Goal: Find specific page/section: Find specific page/section

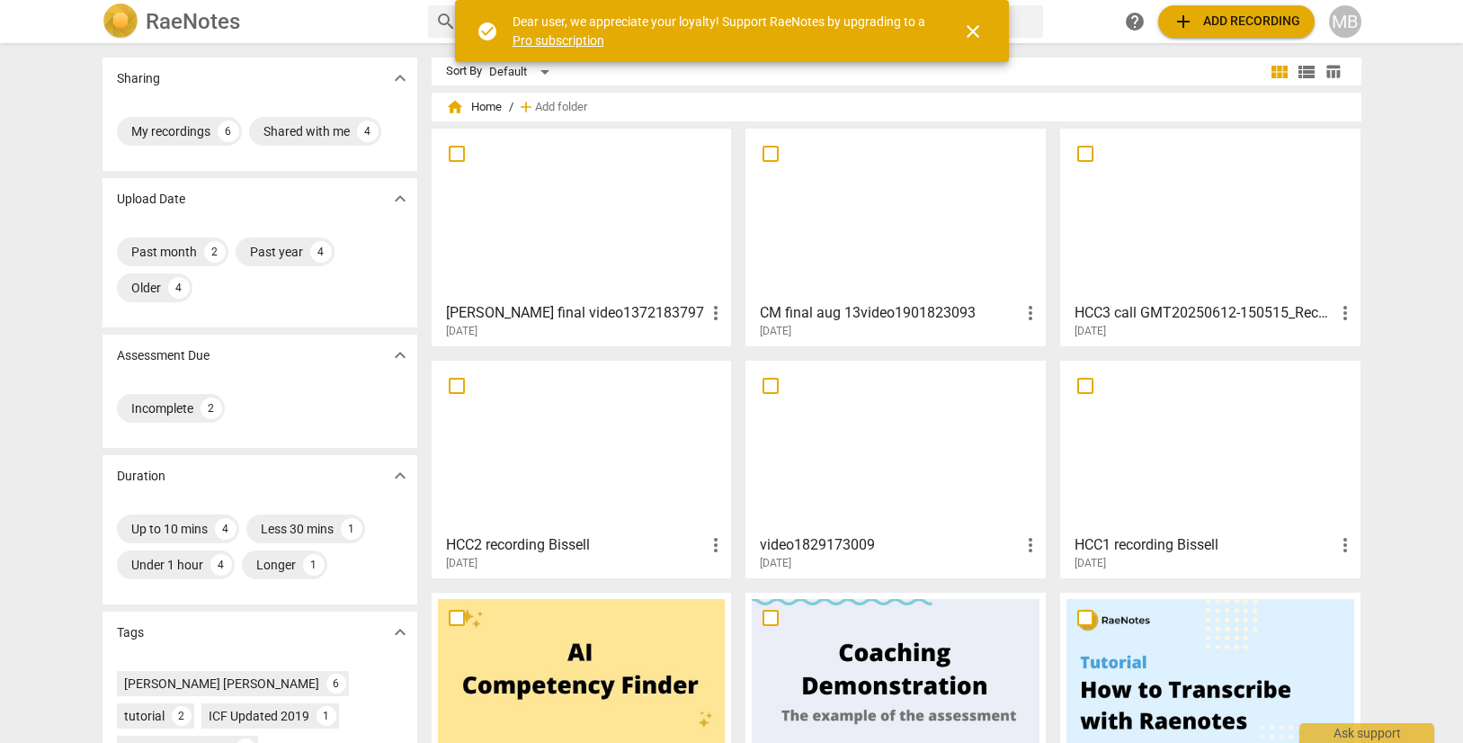
click at [548, 240] on div at bounding box center [582, 214] width 288 height 159
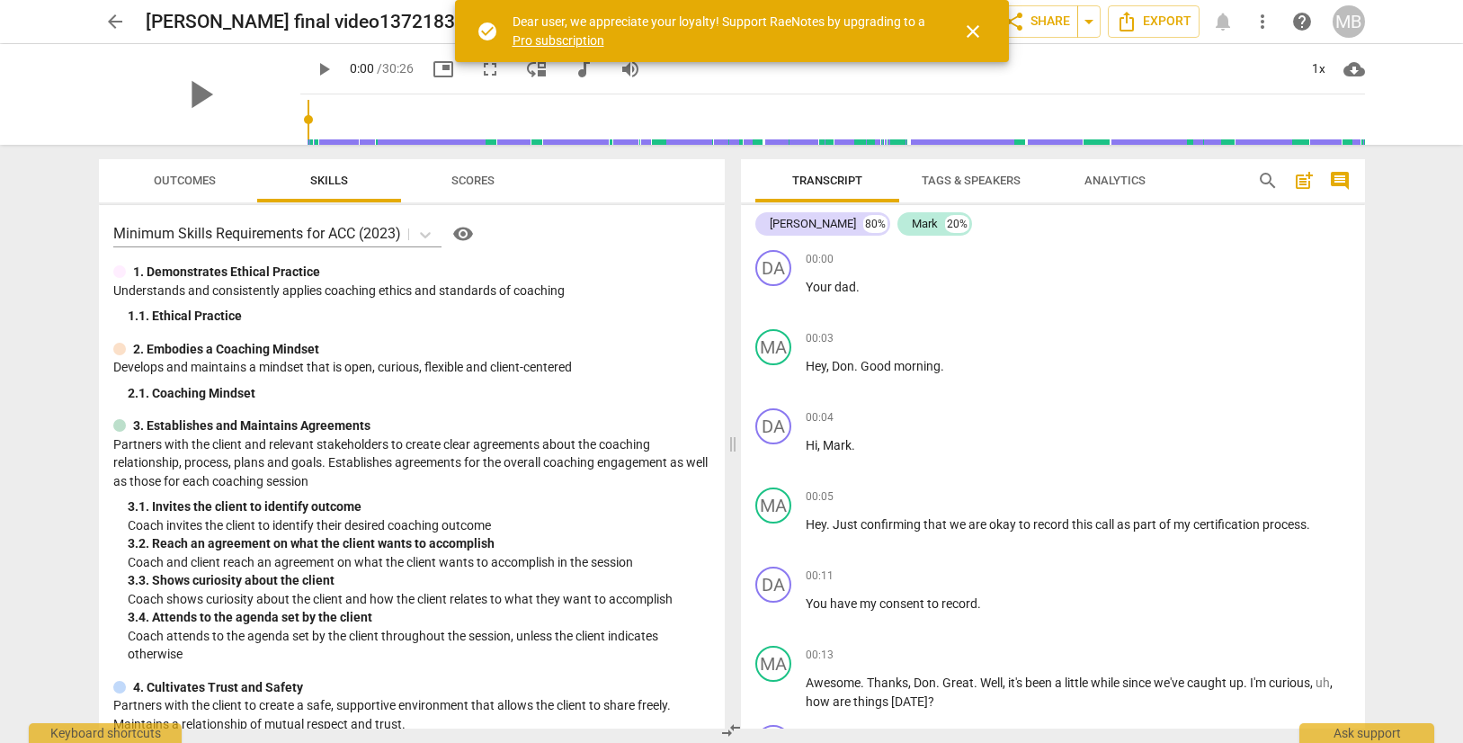
click at [191, 180] on span "Outcomes" at bounding box center [185, 180] width 62 height 13
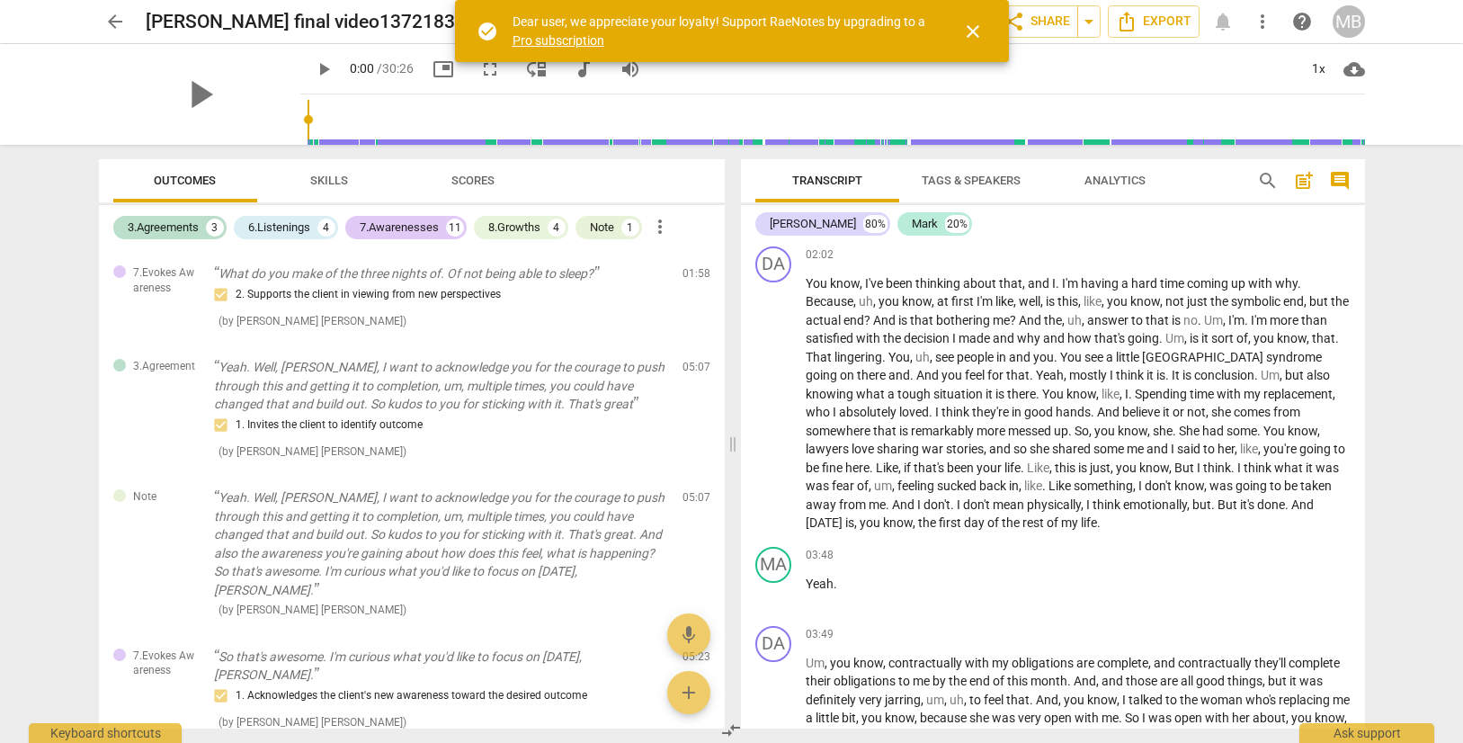
scroll to position [926, 0]
click at [388, 223] on div "7.Awarenesses" at bounding box center [399, 228] width 79 height 18
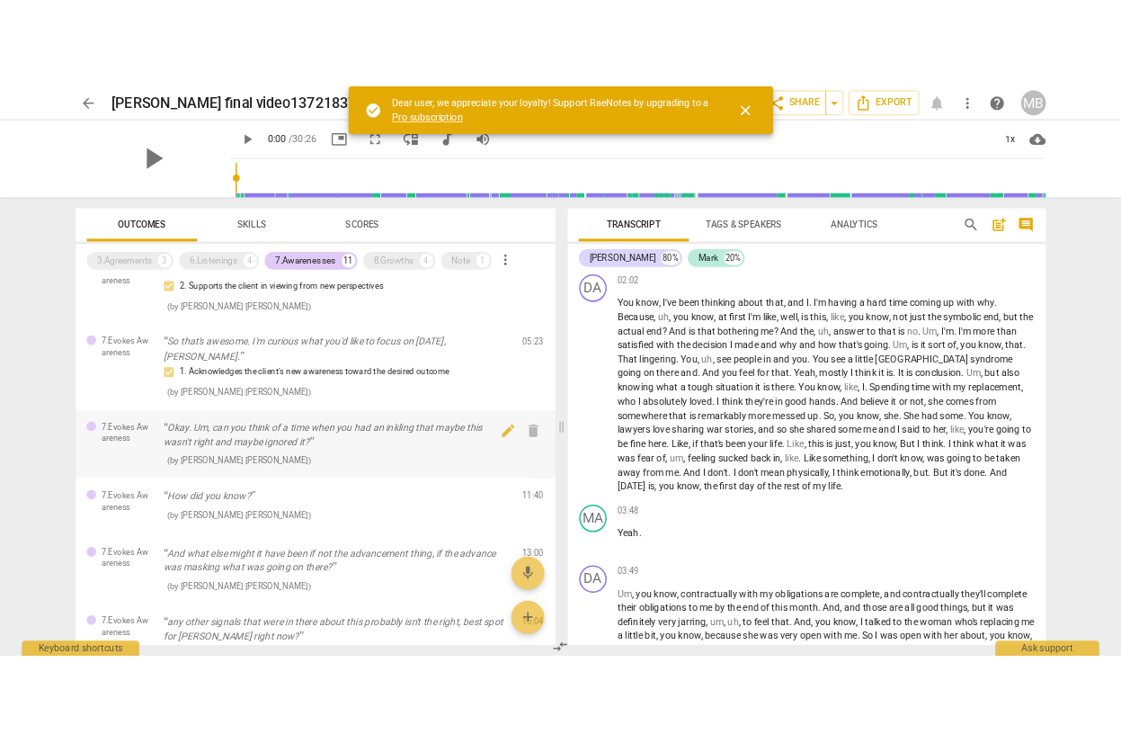
scroll to position [0, 0]
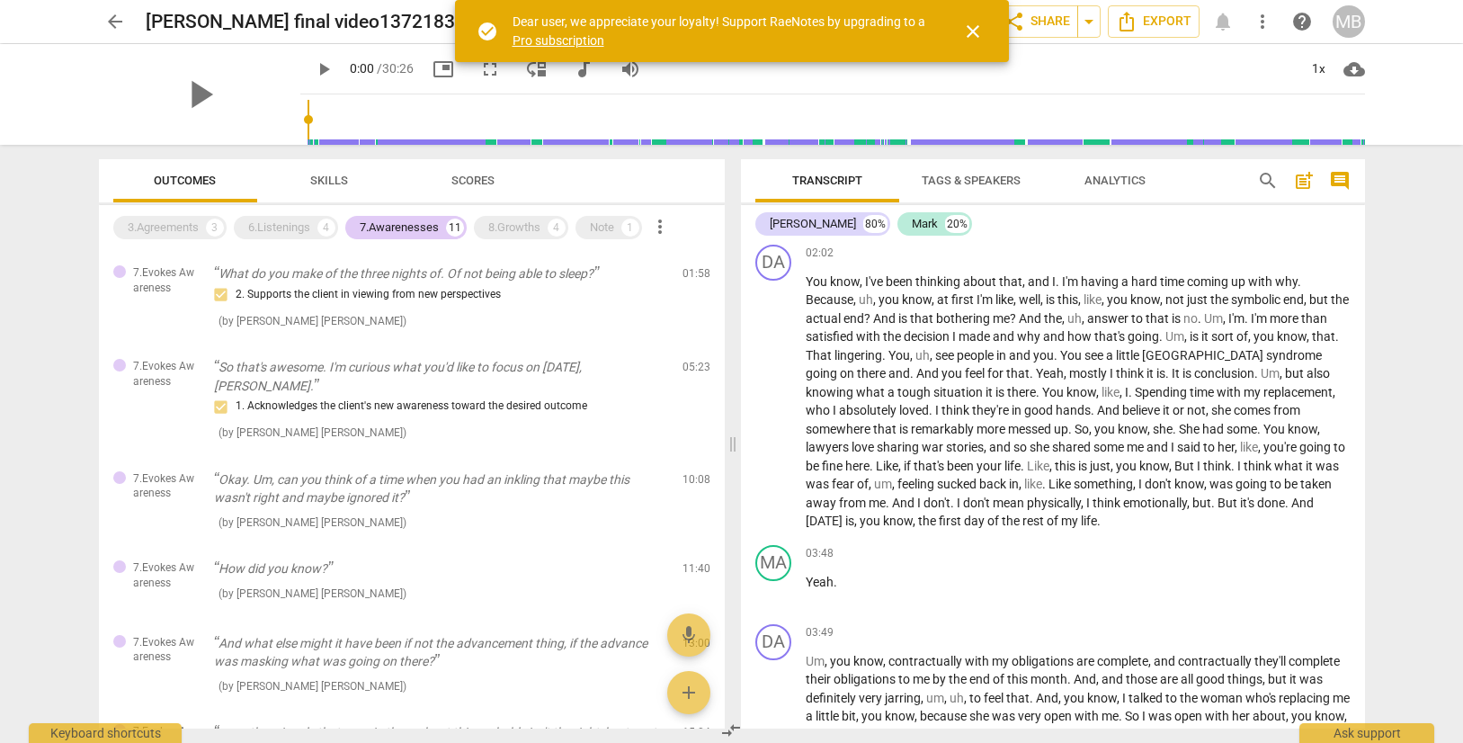
click at [970, 32] on span "close" at bounding box center [973, 32] width 22 height 22
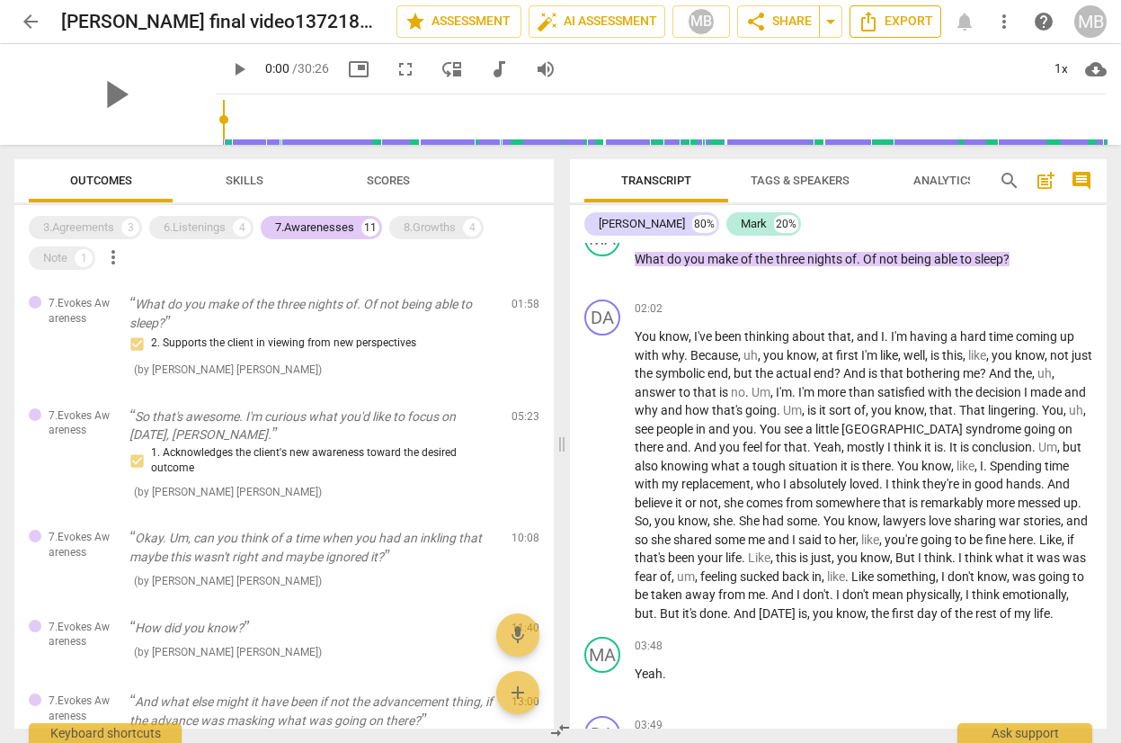
scroll to position [981, 0]
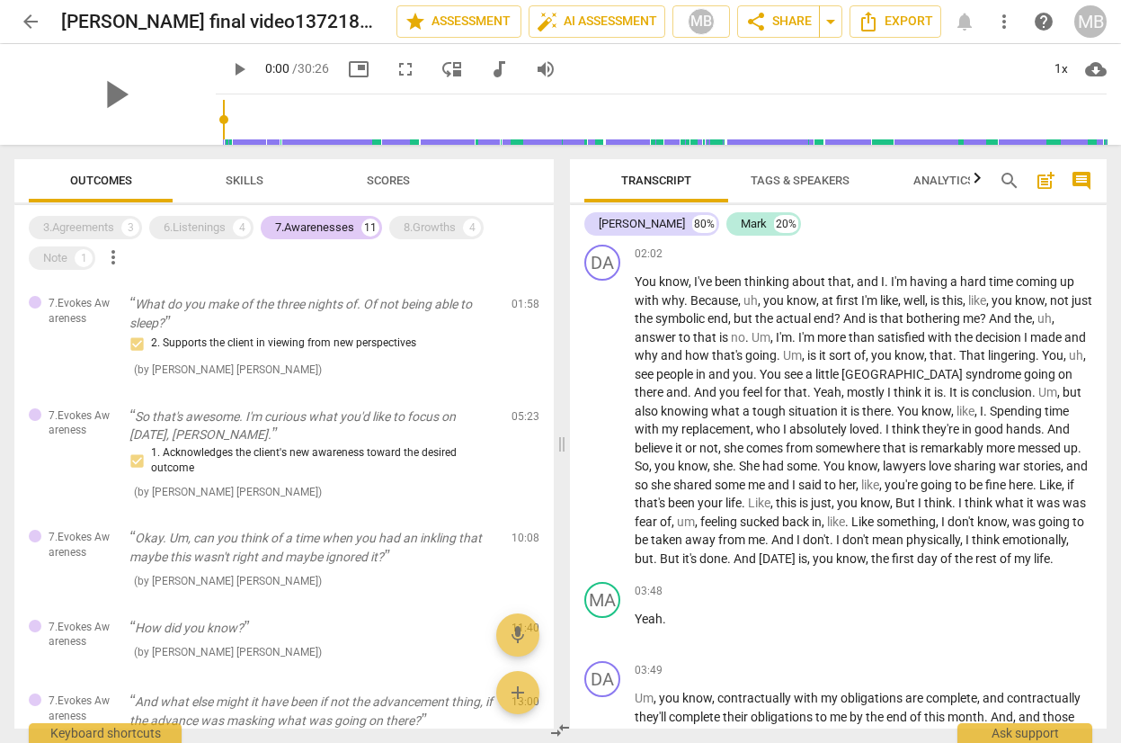
click at [553, 142] on input "range" at bounding box center [665, 120] width 884 height 58
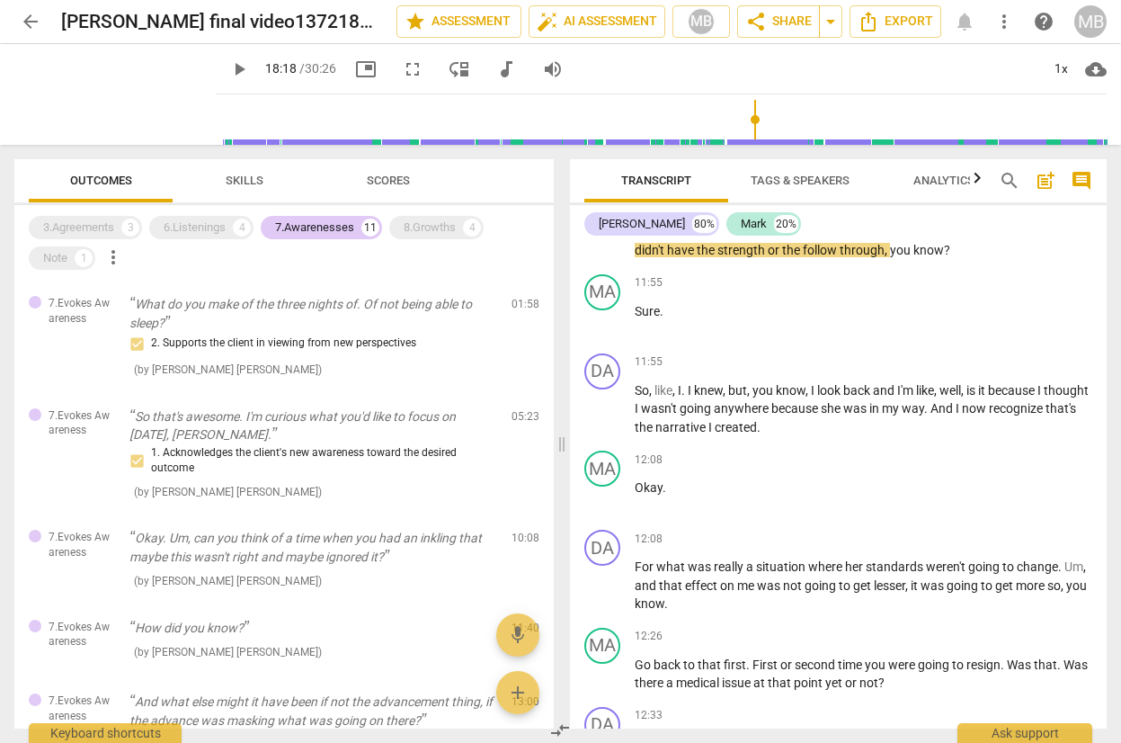
type input "1097"
drag, startPoint x: 557, startPoint y: 112, endPoint x: 744, endPoint y: 121, distance: 187.3
click at [744, 121] on input "range" at bounding box center [665, 120] width 884 height 58
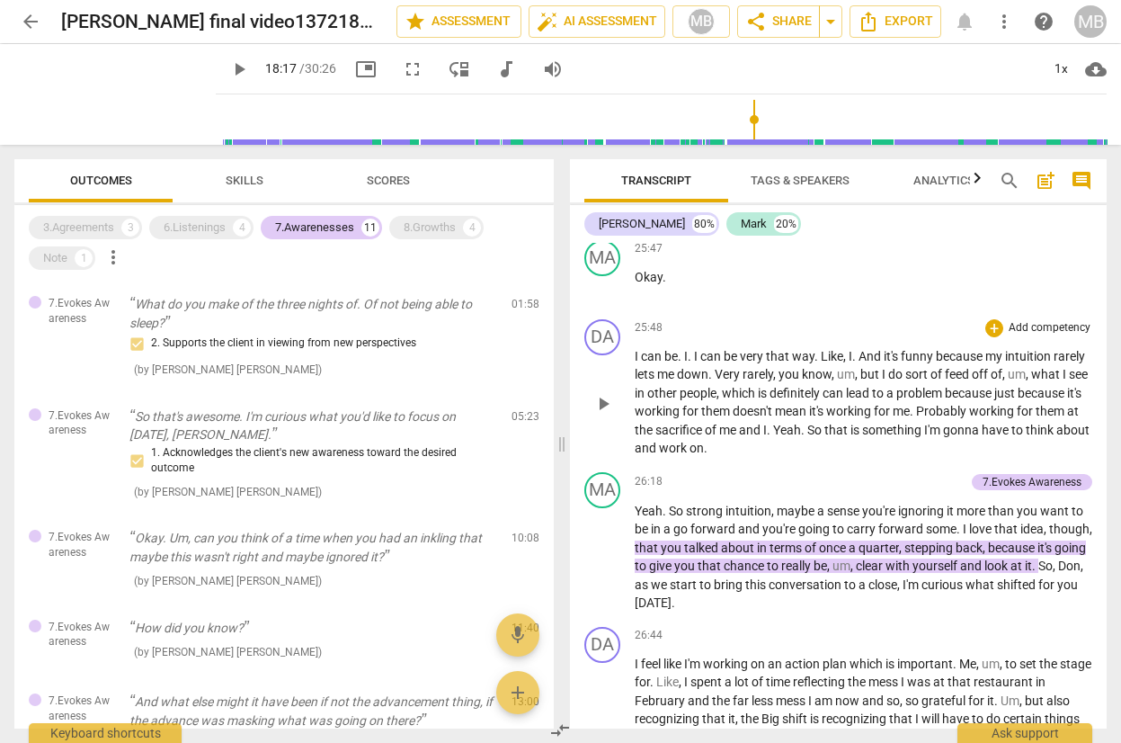
scroll to position [8420, 0]
